Goal: Information Seeking & Learning: Learn about a topic

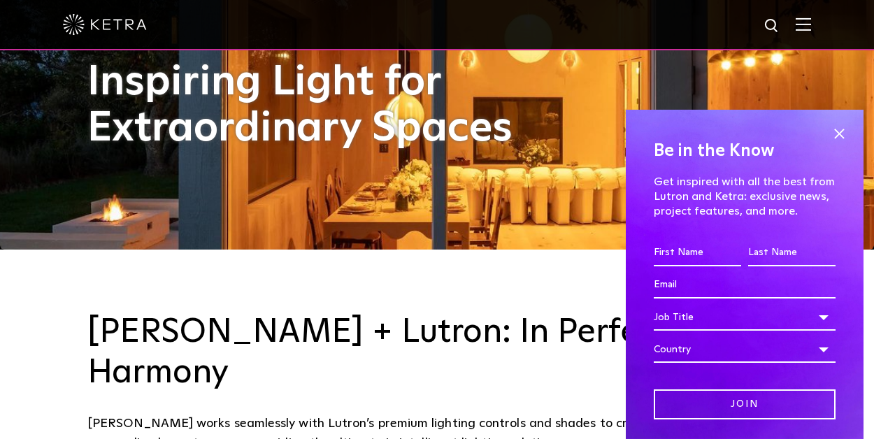
scroll to position [210, 0]
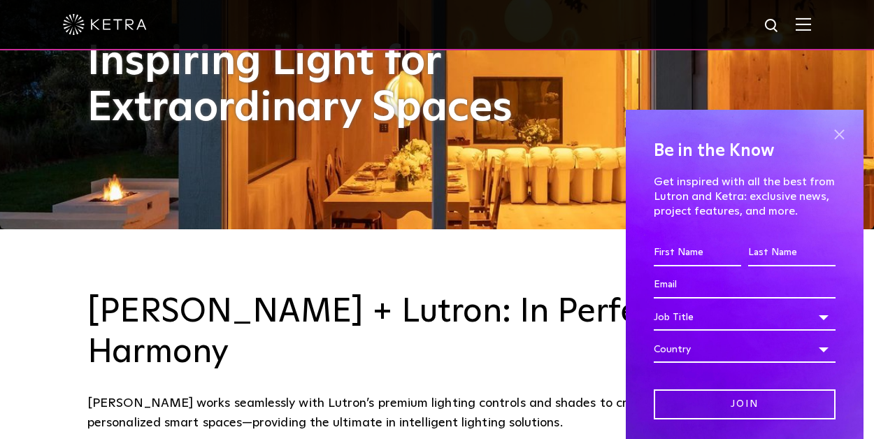
click at [829, 136] on span at bounding box center [839, 134] width 21 height 21
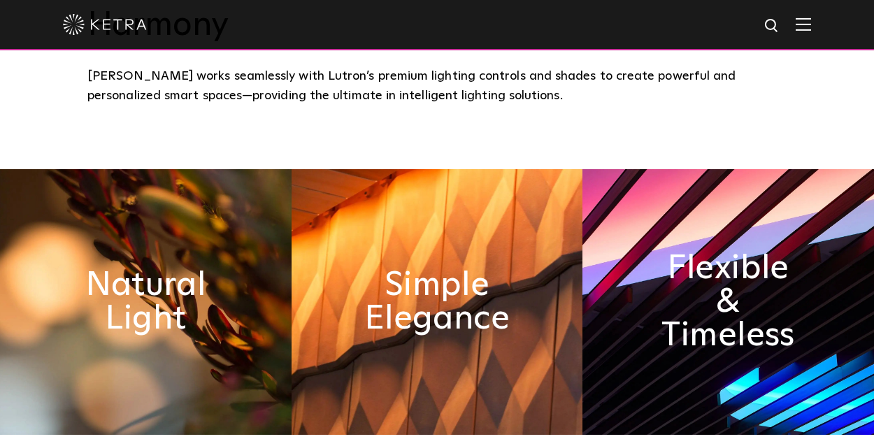
scroll to position [630, 0]
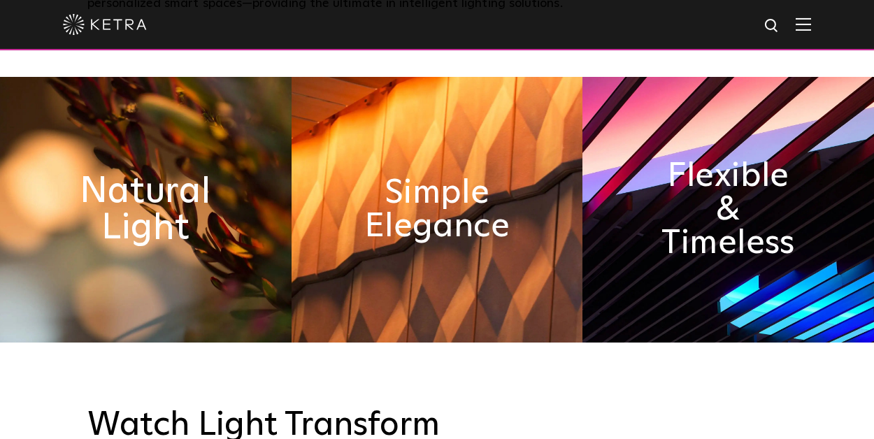
click at [182, 177] on h2 "Natural Light" at bounding box center [145, 209] width 159 height 73
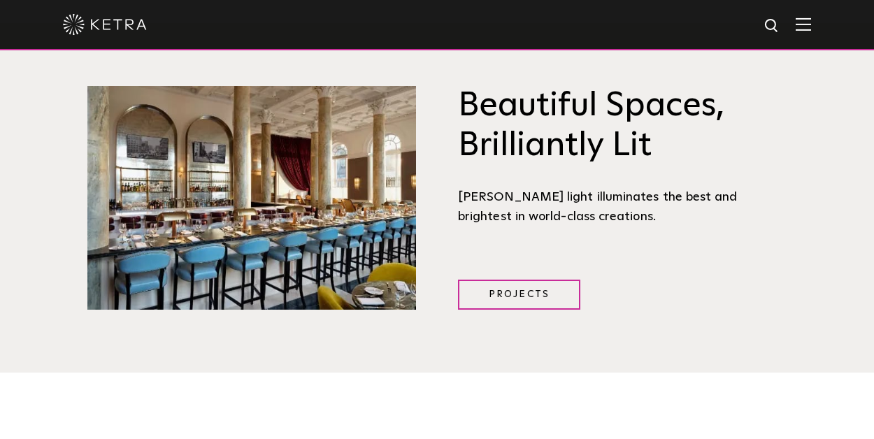
scroll to position [1749, 0]
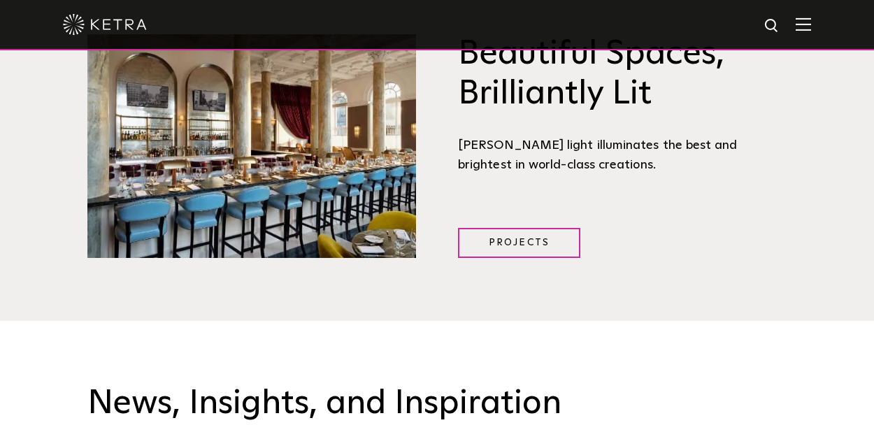
click at [812, 27] on img at bounding box center [803, 23] width 15 height 13
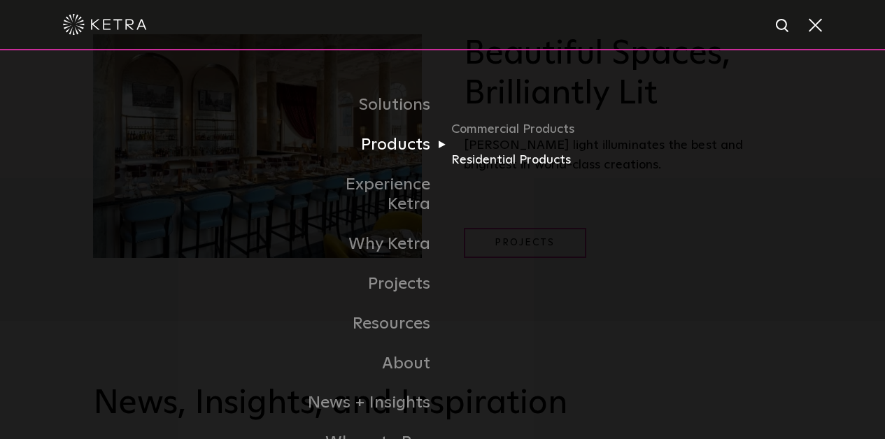
click at [493, 162] on link "Residential Products" at bounding box center [518, 160] width 134 height 20
